Goal: Browse casually

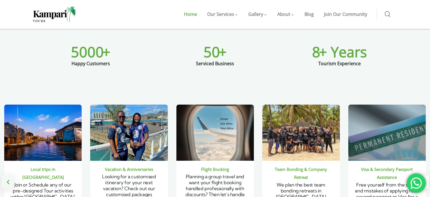
click at [6, 175] on div "Previous slide" at bounding box center [7, 181] width 13 height 13
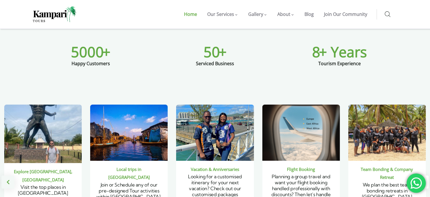
click at [6, 175] on div "Previous slide" at bounding box center [7, 181] width 13 height 13
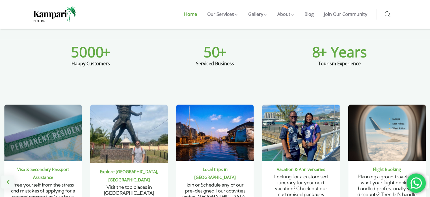
click at [6, 175] on div "Previous slide" at bounding box center [7, 181] width 13 height 13
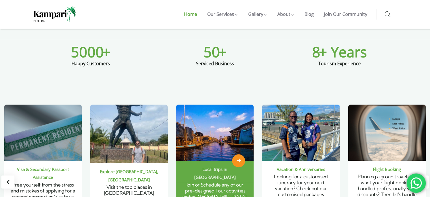
click at [214, 181] on span "Join or Schedule any of our pre-designed Tour activities within [GEOGRAPHIC_DAT…" at bounding box center [214, 190] width 65 height 18
click at [237, 158] on icon "2 / 6" at bounding box center [238, 160] width 5 height 5
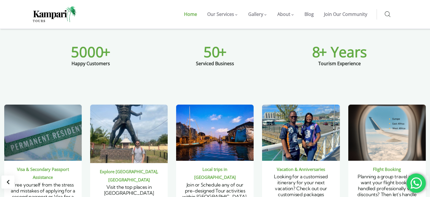
click at [419, 175] on div "Next slide" at bounding box center [422, 181] width 13 height 13
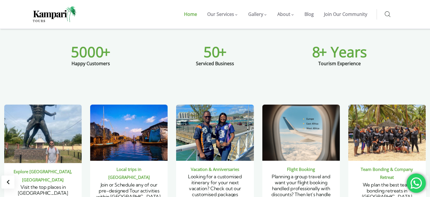
click at [419, 175] on div "Next slide" at bounding box center [422, 181] width 13 height 13
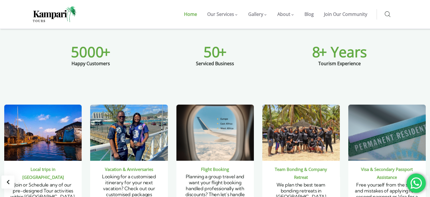
click at [419, 175] on div "Next slide" at bounding box center [422, 181] width 13 height 13
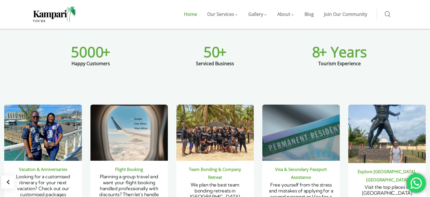
click at [419, 175] on div "Next slide" at bounding box center [422, 181] width 13 height 13
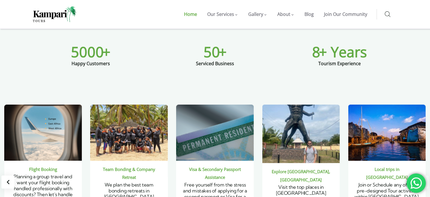
click at [419, 175] on div "Next slide" at bounding box center [422, 181] width 13 height 13
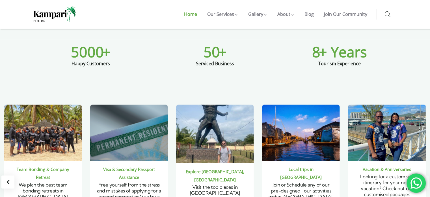
click at [419, 175] on div "Next slide" at bounding box center [422, 181] width 13 height 13
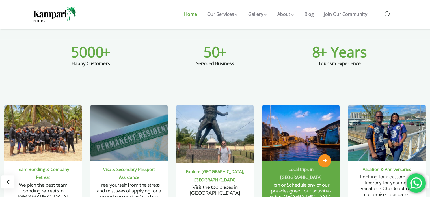
click at [310, 181] on span "Join or Schedule any of our pre-designed Tour activities within [GEOGRAPHIC_DAT…" at bounding box center [301, 190] width 65 height 18
click at [322, 154] on span "2 / 6" at bounding box center [324, 160] width 13 height 13
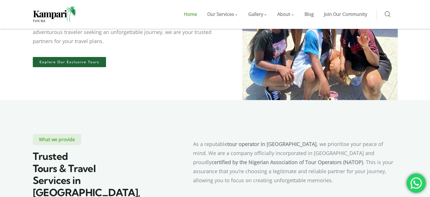
scroll to position [141, 0]
